Goal: Check status: Check status

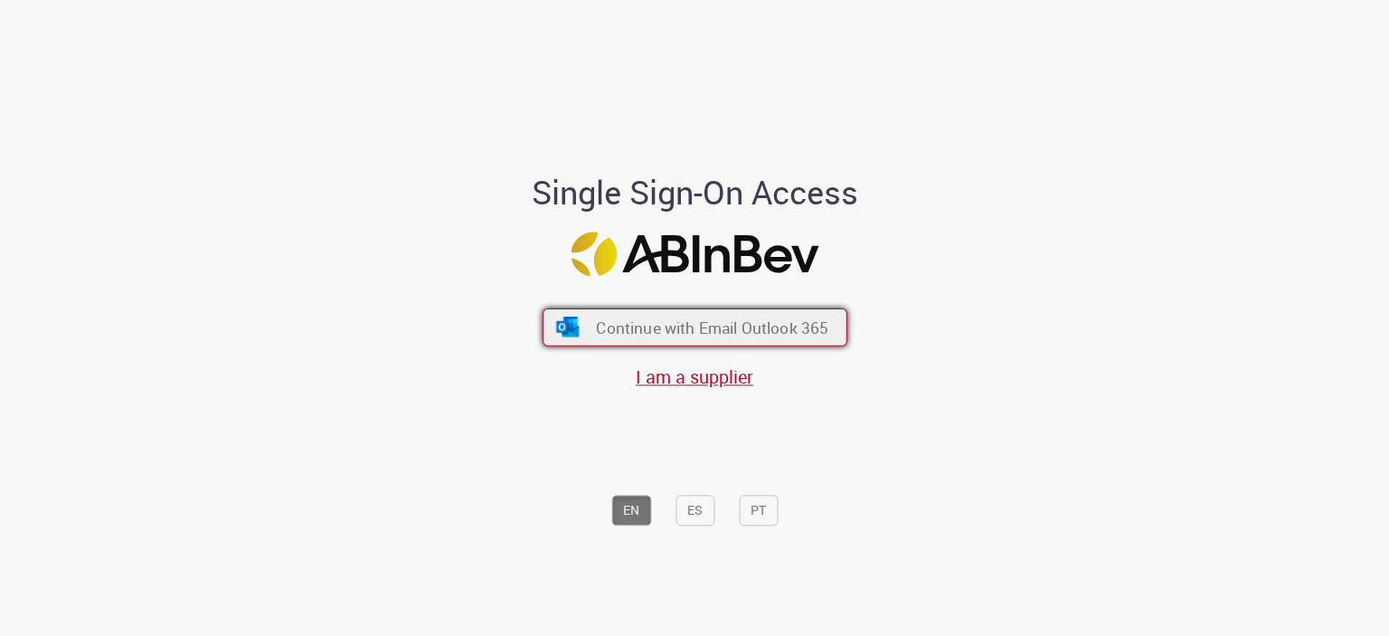
click at [685, 326] on span "Continue with Email Outlook 365" at bounding box center [712, 326] width 232 height 21
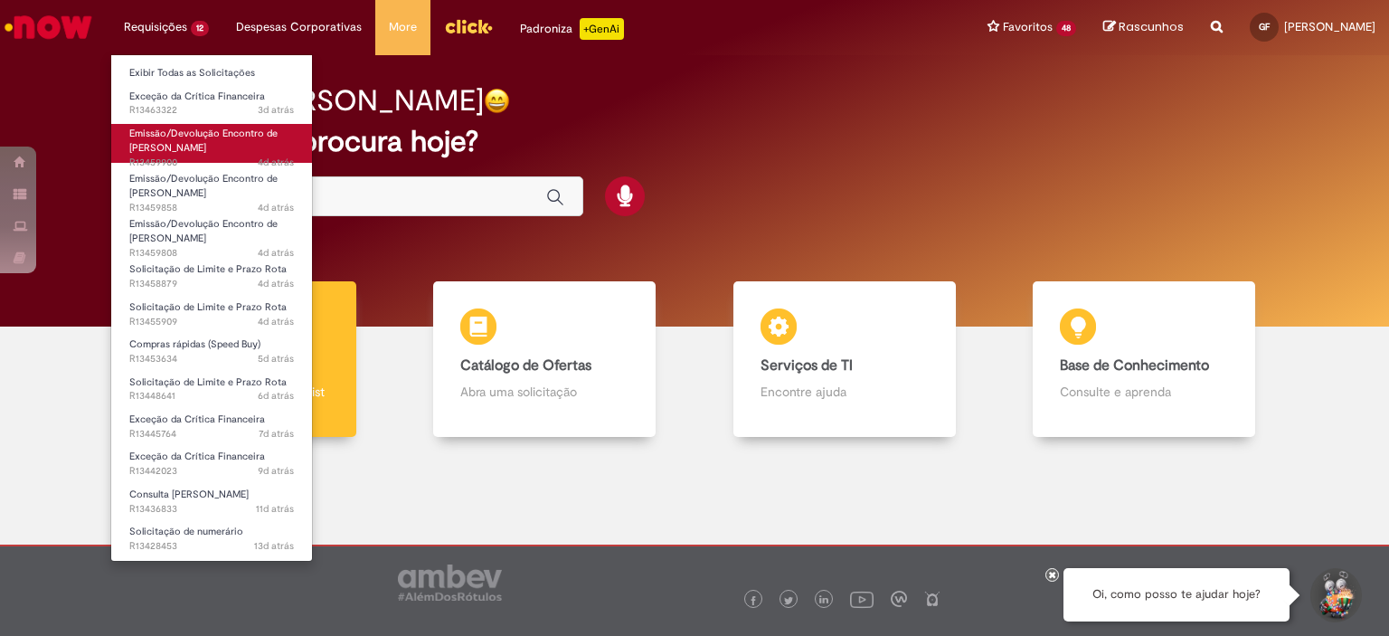
click at [204, 144] on span "Emissão/Devolução Encontro de [PERSON_NAME]" at bounding box center [203, 141] width 148 height 28
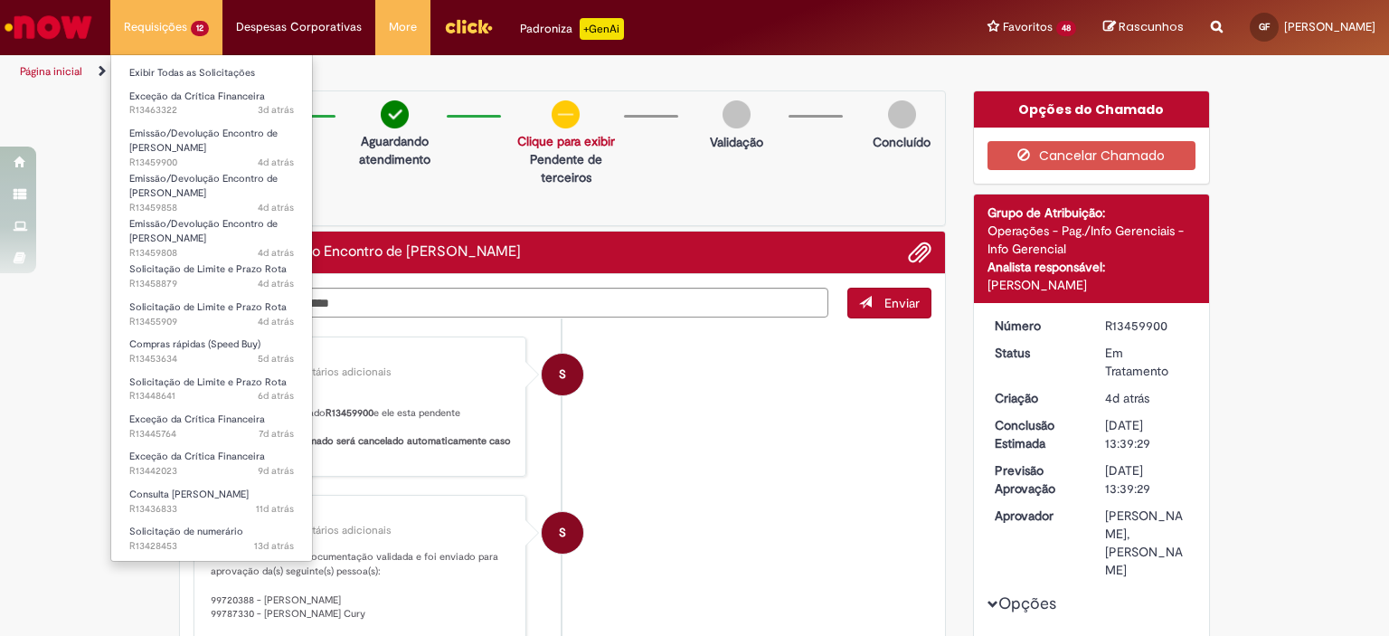
click at [212, 369] on li "Solicitação de Limite e Prazo Rota 6d atrás 6 dias atrás R13448641" at bounding box center [211, 387] width 201 height 37
click at [209, 358] on span "5d atrás 5 dias atrás R13453634" at bounding box center [211, 359] width 165 height 14
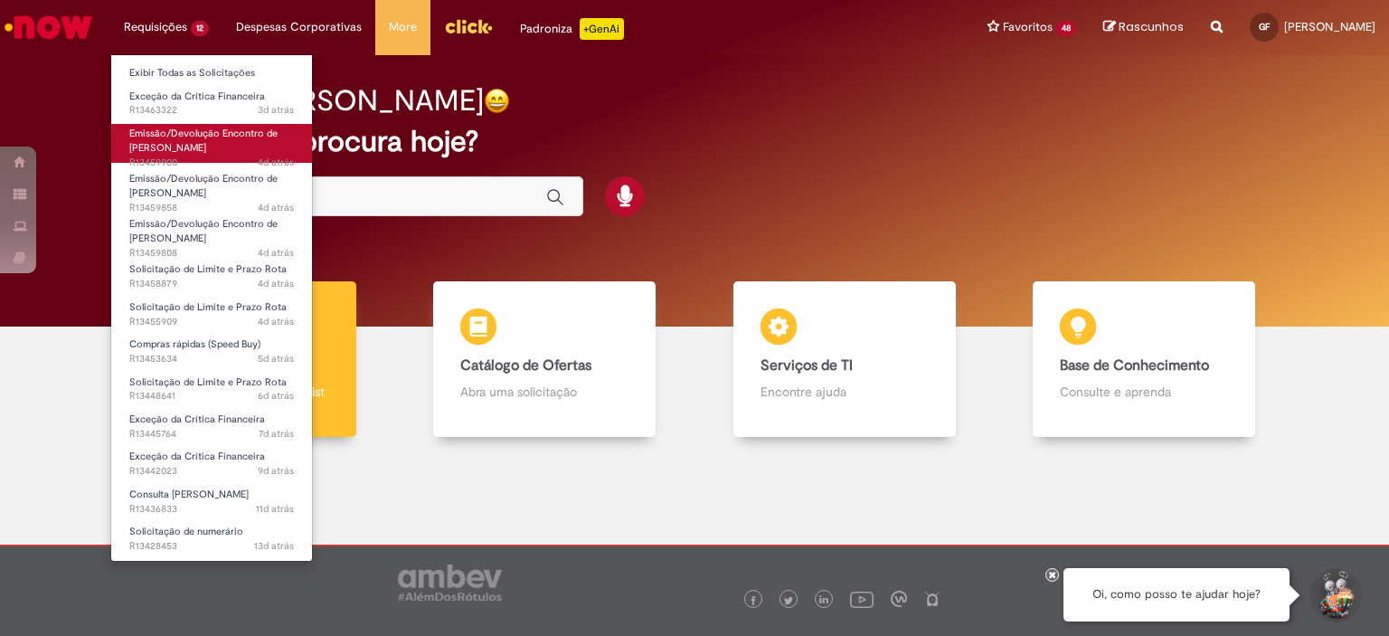
click at [229, 126] on link "Emissão/Devolução Encontro de Contas Fornecedor 4d atrás 4 dias atrás R13459900" at bounding box center [211, 143] width 201 height 39
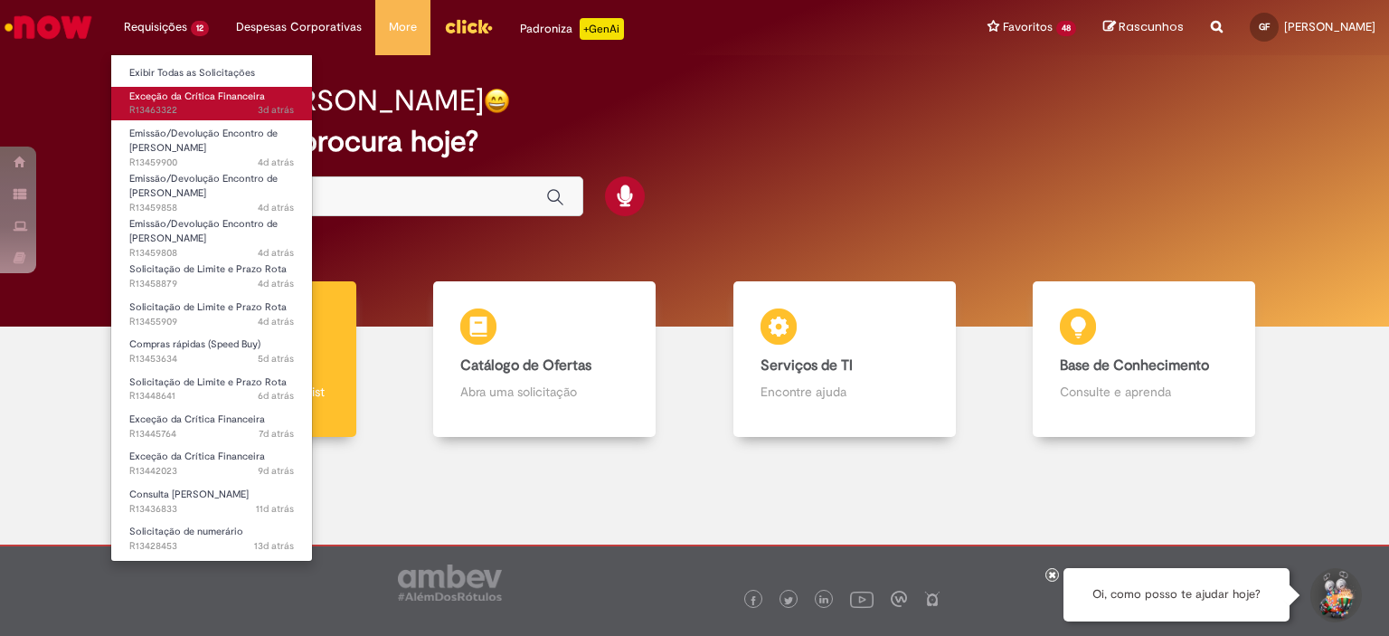
click at [231, 105] on span "3d atrás 3 dias atrás R13463322" at bounding box center [211, 110] width 165 height 14
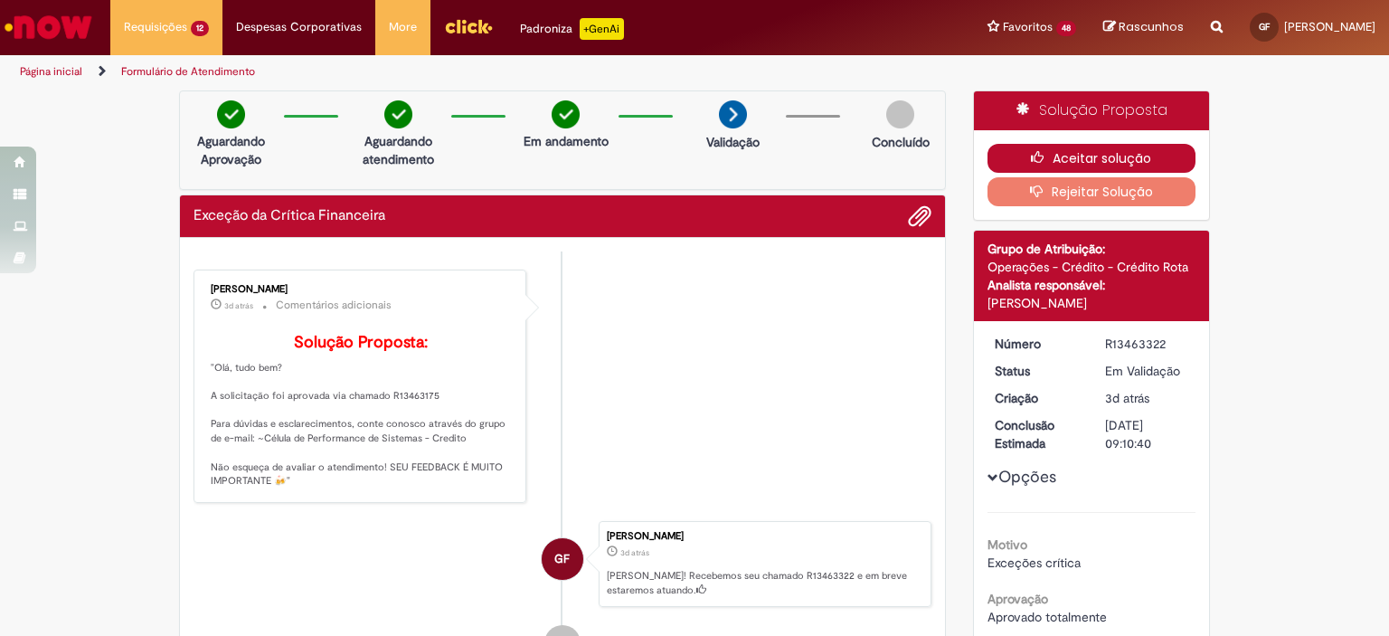
click at [1090, 153] on button "Aceitar solução" at bounding box center [1091, 158] width 209 height 29
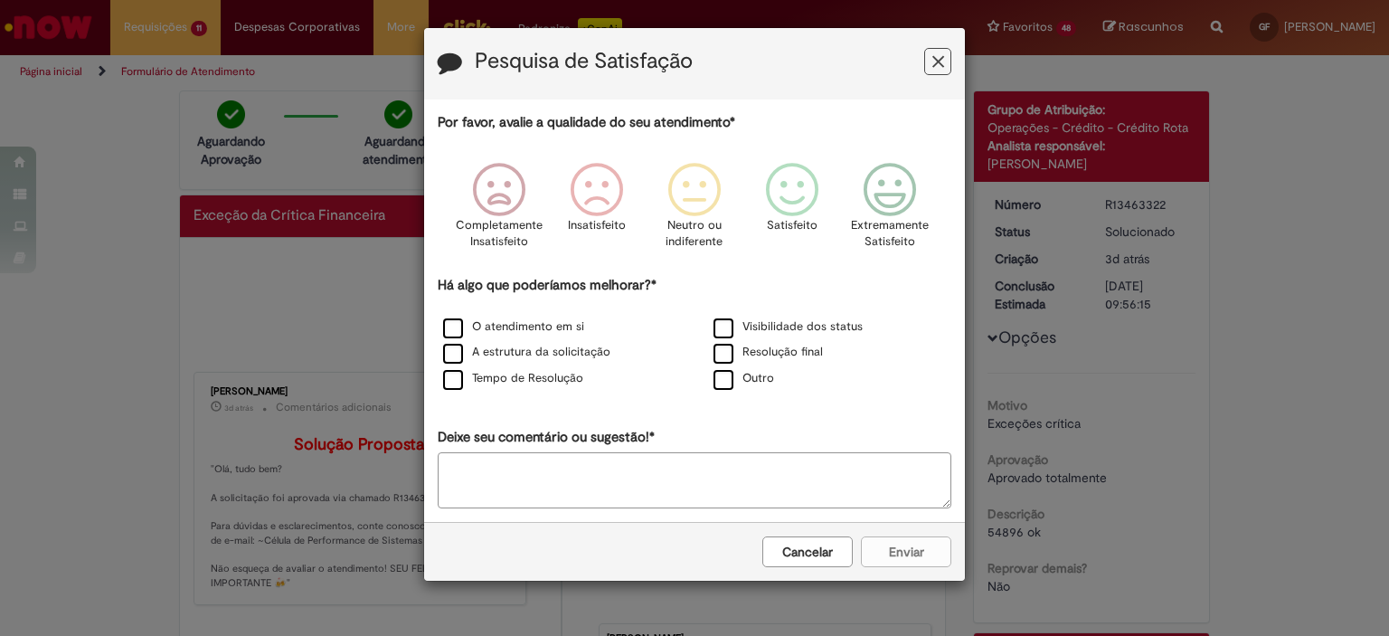
click at [943, 68] on icon "Feedback" at bounding box center [938, 61] width 12 height 19
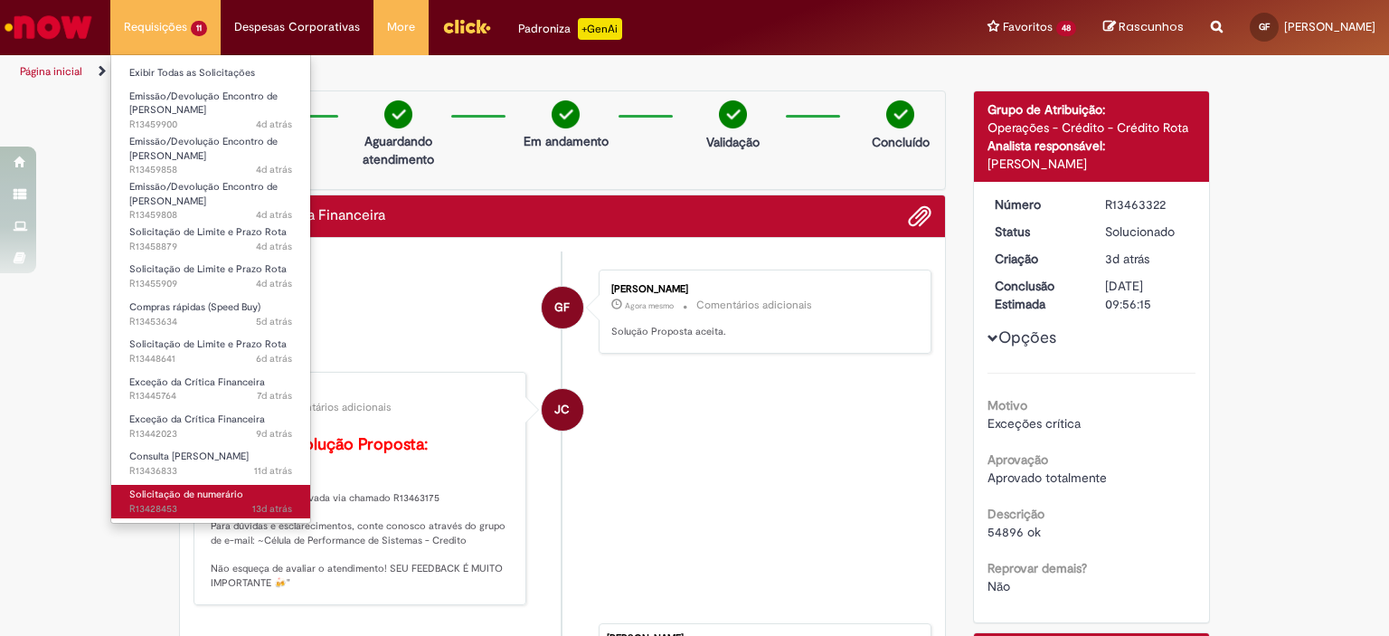
click at [268, 516] on link "Solicitação de numerário 13d atrás 13 dias atrás R13428453" at bounding box center [210, 501] width 199 height 33
